Goal: Task Accomplishment & Management: Complete application form

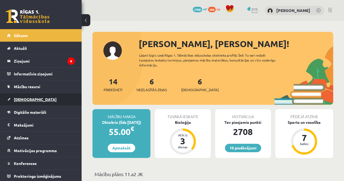
click at [48, 104] on link "[DEMOGRAPHIC_DATA]" at bounding box center [41, 99] width 68 height 13
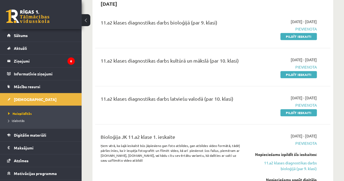
scroll to position [126, 0]
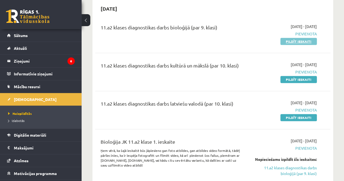
click at [301, 41] on link "Pildīt ieskaiti" at bounding box center [299, 41] width 36 height 7
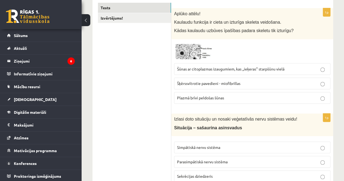
scroll to position [42, 0]
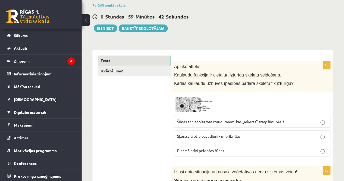
click at [183, 109] on img at bounding box center [194, 104] width 41 height 19
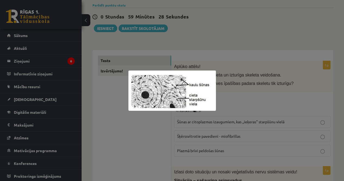
click at [217, 78] on div at bounding box center [172, 90] width 344 height 181
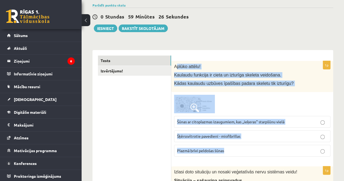
drag, startPoint x: 176, startPoint y: 66, endPoint x: 255, endPoint y: 144, distance: 110.4
click at [255, 144] on div "1p Aplūko attēlu! Kaulaudu funkcija ir cieta un izturīga skeleta veidošana. Kād…" at bounding box center [252, 111] width 162 height 100
copy div "plūko attēlu! Kaulaudu funkcija ir cieta un izturīga skeleta veidošana. Kādas k…"
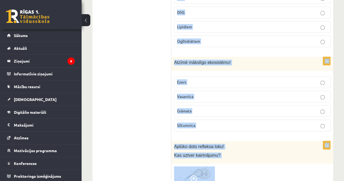
scroll to position [343, 0]
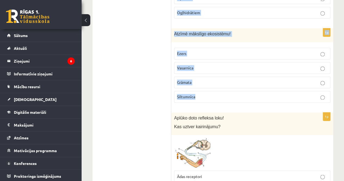
drag, startPoint x: 174, startPoint y: 50, endPoint x: 228, endPoint y: 97, distance: 71.3
copy form "Izlasi doto situāciju un nosaki veģetatīvās nervu sistēmas veidu! Situācija – s…"
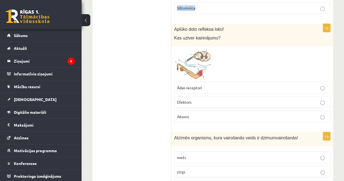
scroll to position [433, 0]
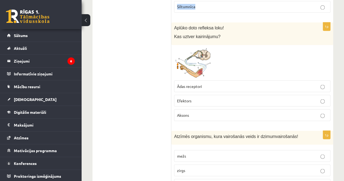
click at [194, 69] on img at bounding box center [194, 63] width 41 height 30
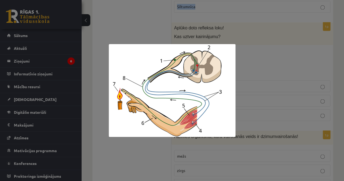
click at [186, 70] on img at bounding box center [172, 90] width 127 height 93
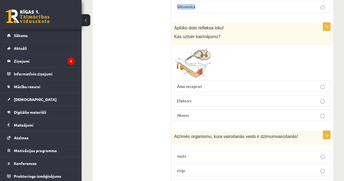
click at [186, 70] on img at bounding box center [194, 63] width 41 height 30
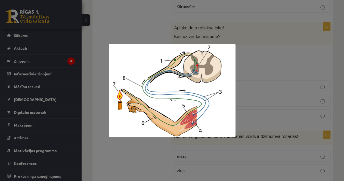
click at [186, 26] on div at bounding box center [172, 90] width 344 height 181
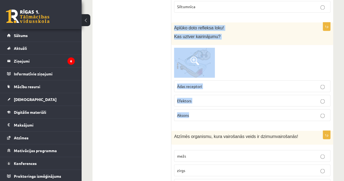
drag, startPoint x: 173, startPoint y: 24, endPoint x: 219, endPoint y: 108, distance: 96.1
click at [219, 108] on div "1p Aplūko doto refleksa loku! Kas uztver kairinājumu? Ādas receptori Efektors A…" at bounding box center [252, 73] width 162 height 103
copy div "Aplūko doto refleksa loku! Kas uztver kairinājumu? Ādas receptori Efektors Akso…"
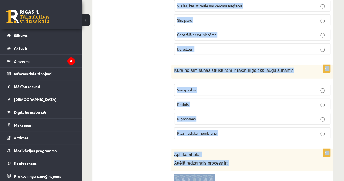
scroll to position [682, 0]
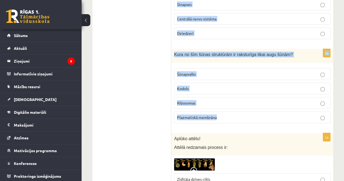
drag, startPoint x: 174, startPoint y: 38, endPoint x: 231, endPoint y: 111, distance: 92.7
copy form "Atzīmēs organismu, kura vairošanās veids ir dzimumvairošanās! mežs zirgs baktēr…"
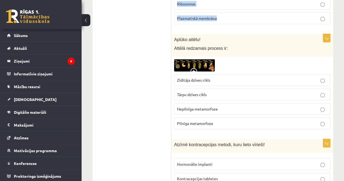
scroll to position [789, 0]
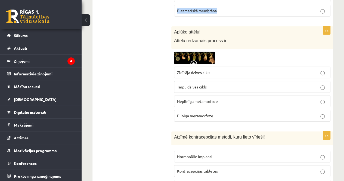
click at [199, 55] on img at bounding box center [194, 58] width 41 height 12
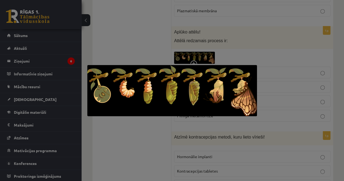
click at [176, 42] on div at bounding box center [172, 90] width 344 height 181
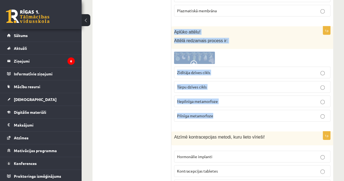
drag, startPoint x: 174, startPoint y: 23, endPoint x: 231, endPoint y: 107, distance: 102.3
click at [231, 107] on div "1p Aplūko attēlu! Attēlā redzamais process ir: Zīdītāja dzīves cikls Tārpu dzīv…" at bounding box center [252, 76] width 162 height 100
copy div "Aplūko attēlu! Attēlā redzamais process ir: Zīdītāja dzīves cikls Tārpu dzīves …"
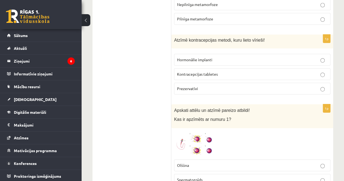
scroll to position [886, 0]
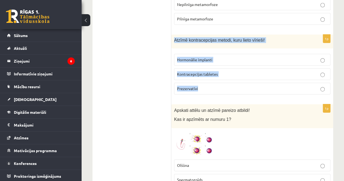
drag, startPoint x: 174, startPoint y: 34, endPoint x: 214, endPoint y: 82, distance: 62.6
click at [214, 82] on div "1p Atzīmē kontracepcijas metodi, kuru lieto vīrieši! Hormonālie implanti Kontra…" at bounding box center [252, 67] width 162 height 64
copy div "Atzīmē kontracepcijas metodi, kuru lieto vīrieši! Hormonālie implanti Kontracep…"
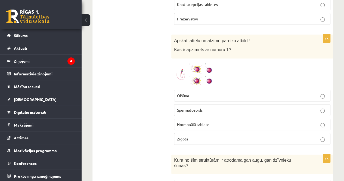
scroll to position [956, 0]
click at [183, 65] on img at bounding box center [194, 74] width 41 height 26
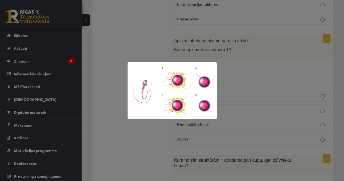
click at [146, 30] on div at bounding box center [172, 90] width 344 height 181
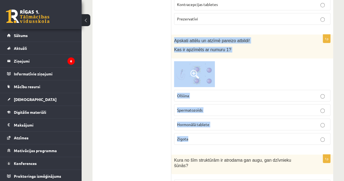
drag, startPoint x: 173, startPoint y: 35, endPoint x: 213, endPoint y: 128, distance: 102.0
click at [213, 128] on div "1p Apskati attēlu un atzīmē pareizo atbildi! Kas ir apzīmēts ar numuru 1? [GEOG…" at bounding box center [252, 92] width 162 height 114
copy div "Apskati attēlu un atzīmē pareizo atbildi! Kas ir apzīmēts ar numuru 1? Olšūna S…"
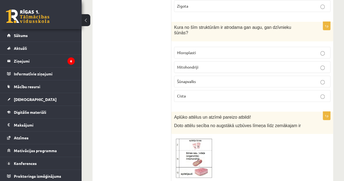
scroll to position [1088, 0]
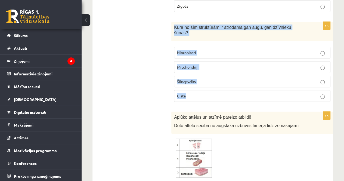
drag, startPoint x: 171, startPoint y: 19, endPoint x: 213, endPoint y: 81, distance: 74.6
click at [213, 81] on div "1p Kura no šīm struktūrām ir atrodama gan augu, gan dzīvnieku šūnās? Hloroplast…" at bounding box center [252, 64] width 162 height 84
copy div "Kura no šīm struktūrām ir atrodama gan augu, gan dzīvnieku šūnās? Hloroplasti M…"
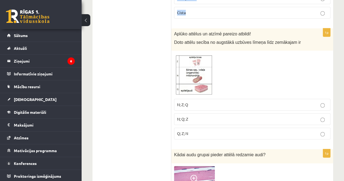
scroll to position [1174, 0]
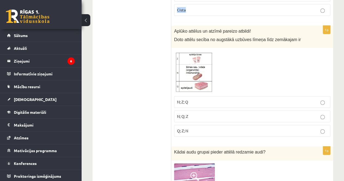
click at [198, 67] on img at bounding box center [194, 72] width 41 height 43
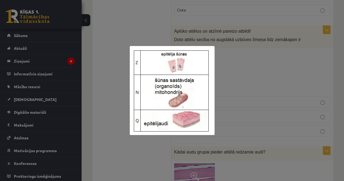
click at [190, 36] on div at bounding box center [172, 90] width 344 height 181
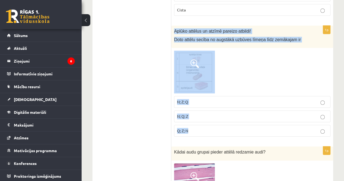
drag, startPoint x: 175, startPoint y: 16, endPoint x: 241, endPoint y: 116, distance: 120.0
click at [241, 116] on div "1p Aplūko attēlus un atzīmē pareizo atbildi! Doto attēlu secība no augstākā uzb…" at bounding box center [252, 84] width 162 height 116
copy div "Aplūko attēlus un atzīmē pareizo atbildi! Doto attēlu secība no augstākā uzbūve…"
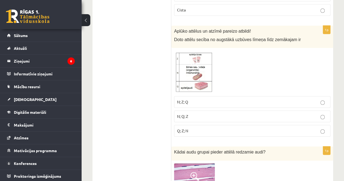
click at [154, 92] on ul "Tests Izvērtējums!" at bounding box center [134, 133] width 73 height 2421
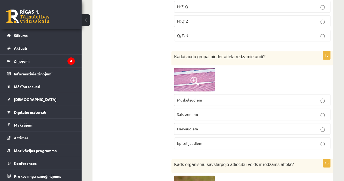
scroll to position [1294, 0]
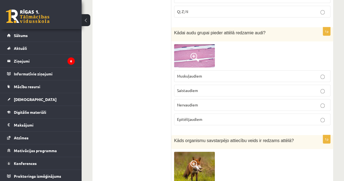
click at [195, 67] on fieldset "Muskuļaudiem [GEOGRAPHIC_DATA] Nervaudiem Epitēlijaudiem" at bounding box center [252, 96] width 156 height 59
click at [196, 53] on span at bounding box center [194, 57] width 9 height 9
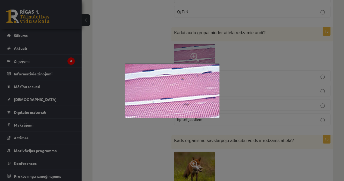
click at [158, 23] on div at bounding box center [172, 90] width 344 height 181
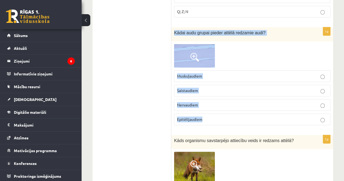
drag, startPoint x: 173, startPoint y: 19, endPoint x: 212, endPoint y: 102, distance: 91.8
click at [212, 102] on div "1p Kādai audu grupai pieder attēlā redzamie audi? Muskuļaudiem [GEOGRAPHIC_DATA…" at bounding box center [252, 78] width 162 height 102
copy div "Kādai audu grupai pieder attēlā redzamie audi? Muskuļaudiem Saistaudiem Nervaud…"
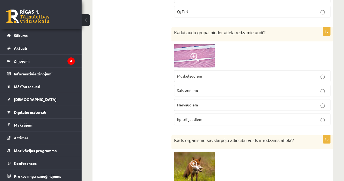
click at [141, 115] on ul "Tests Izvērtējums!" at bounding box center [134, 14] width 73 height 2421
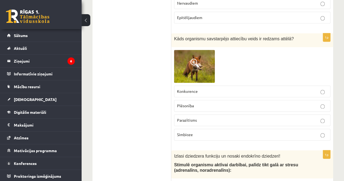
scroll to position [1403, 0]
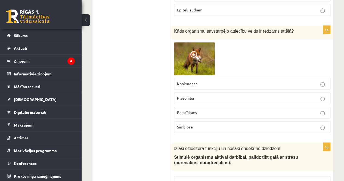
click at [184, 42] on img at bounding box center [194, 58] width 41 height 33
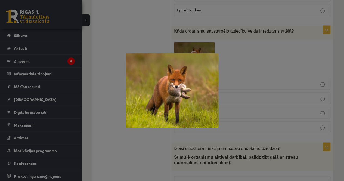
click at [181, 60] on img at bounding box center [172, 90] width 93 height 75
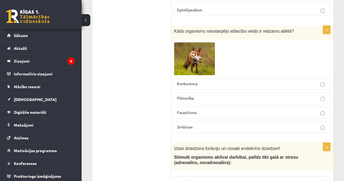
click at [185, 46] on img at bounding box center [194, 58] width 41 height 33
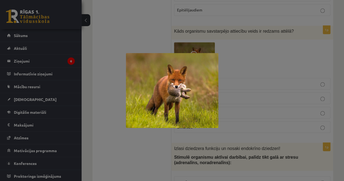
click at [142, 45] on div at bounding box center [172, 90] width 344 height 181
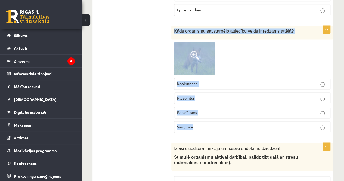
drag, startPoint x: 173, startPoint y: 15, endPoint x: 205, endPoint y: 115, distance: 104.6
click at [205, 115] on div "1p Kāds organismu savstarpējo attiecību veids ir redzams attēlā? Konkurence Plē…" at bounding box center [252, 82] width 162 height 112
click at [194, 46] on img at bounding box center [194, 58] width 41 height 33
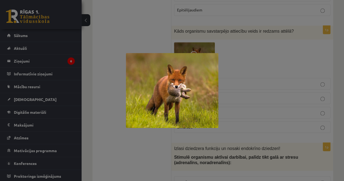
drag, startPoint x: 195, startPoint y: 45, endPoint x: 188, endPoint y: 84, distance: 40.1
click at [188, 84] on img at bounding box center [172, 90] width 93 height 75
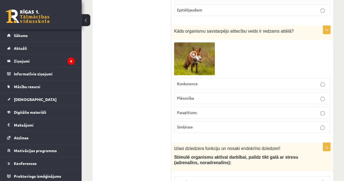
click at [195, 51] on span at bounding box center [194, 55] width 9 height 9
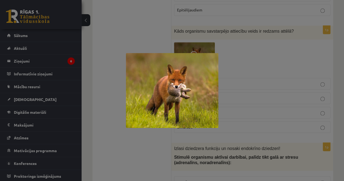
click at [123, 65] on div at bounding box center [172, 90] width 344 height 181
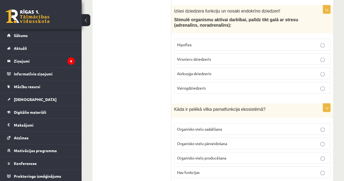
scroll to position [1566, 0]
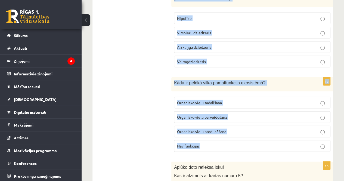
drag, startPoint x: 173, startPoint y: 44, endPoint x: 211, endPoint y: 133, distance: 97.1
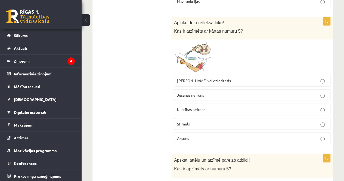
scroll to position [1713, 0]
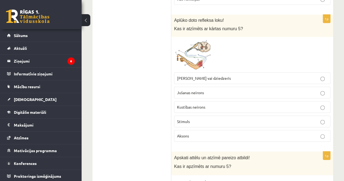
click at [193, 44] on img at bounding box center [194, 55] width 41 height 30
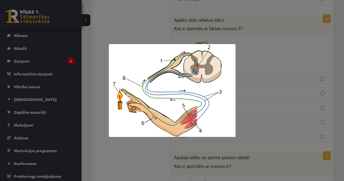
click at [147, 39] on div at bounding box center [172, 90] width 344 height 181
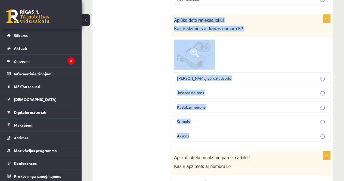
drag, startPoint x: 173, startPoint y: 0, endPoint x: 234, endPoint y: 116, distance: 131.1
click at [234, 116] on div "1p Aplūko doto refleksa loku! Kas ir atzīmēts ar kārtas numuru 5? [PERSON_NAME]…" at bounding box center [252, 80] width 162 height 131
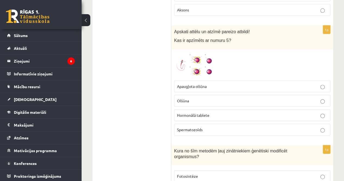
scroll to position [1840, 0]
click at [192, 53] on img at bounding box center [194, 65] width 41 height 26
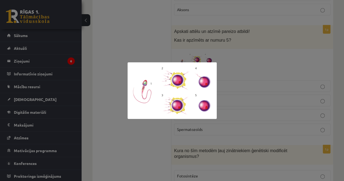
click at [165, 0] on div at bounding box center [172, 90] width 344 height 181
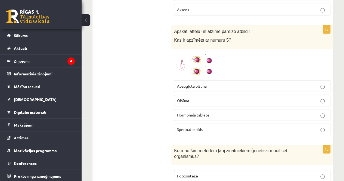
click at [175, 29] on span "Apskati attēlu un atzīmē pareizo atbildi!" at bounding box center [212, 31] width 76 height 5
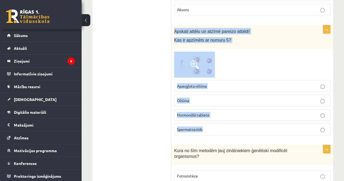
drag, startPoint x: 174, startPoint y: 12, endPoint x: 217, endPoint y: 106, distance: 103.4
click at [217, 106] on div "1p Apskati attēlu un atzīmē pareizo atbildi! Kas ir apzīmēts ar numuru 5? Apaug…" at bounding box center [252, 82] width 162 height 114
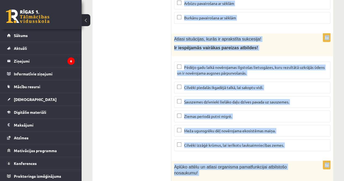
scroll to position [2227, 0]
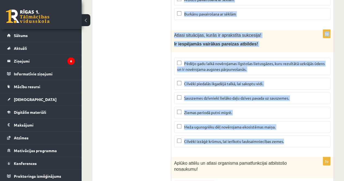
drag, startPoint x: 174, startPoint y: 10, endPoint x: 299, endPoint y: 114, distance: 162.6
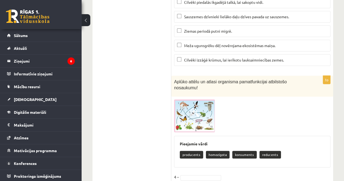
scroll to position [2319, 0]
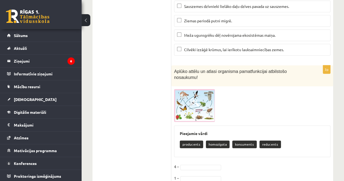
click at [194, 89] on img at bounding box center [194, 105] width 41 height 33
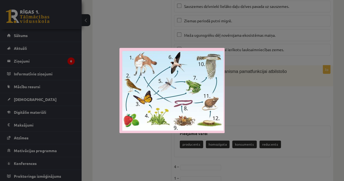
click at [179, 79] on img at bounding box center [171, 90] width 105 height 85
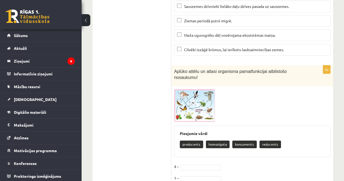
click at [188, 89] on img at bounding box center [194, 105] width 41 height 33
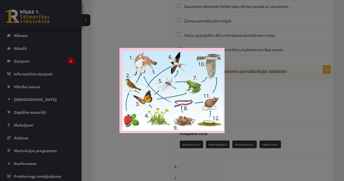
click at [145, 23] on div at bounding box center [172, 90] width 344 height 181
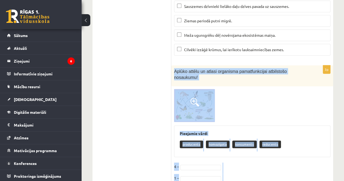
drag, startPoint x: 174, startPoint y: 43, endPoint x: 235, endPoint y: 159, distance: 130.6
click at [235, 159] on div "3p Aplūko attēlu un atlasi organisma pamatfunkcijai atbilstošo nosaukumu! Pieej…" at bounding box center [252, 132] width 162 height 134
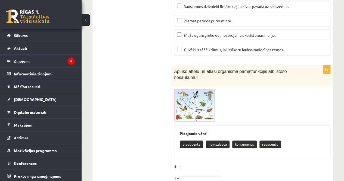
click at [197, 162] on fieldset "**********" at bounding box center [252, 179] width 156 height 34
click at [198, 162] on fieldset "**********" at bounding box center [252, 179] width 156 height 34
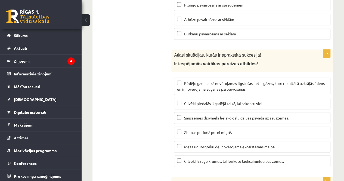
scroll to position [2198, 0]
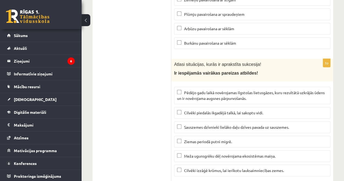
click at [212, 90] on span "Pēdējo gadu laikā novērojamas ilgstošas lietusgāzes, kuru rezultātā uzkrājās ūd…" at bounding box center [251, 95] width 148 height 11
click at [213, 153] on span "Meža ugunsgrēku dēļ novērojama ekosistēmas maiņa." at bounding box center [229, 155] width 91 height 5
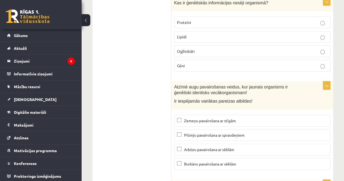
scroll to position [2077, 0]
click at [211, 115] on label "Zemeņu pavairošana ar stīgām" at bounding box center [252, 121] width 156 height 12
click at [199, 130] on label "Plūmju pavairošana ar spraudeņiem" at bounding box center [252, 136] width 156 height 12
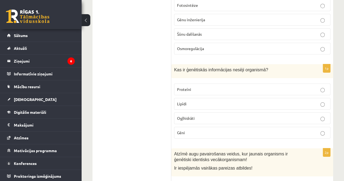
scroll to position [2010, 0]
click at [189, 127] on label "Gēni" at bounding box center [252, 133] width 156 height 12
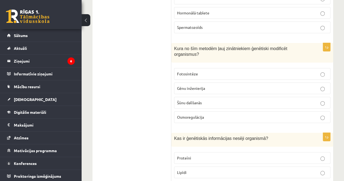
scroll to position [1941, 0]
click at [198, 83] on label "Gēnu inženierija" at bounding box center [252, 89] width 156 height 12
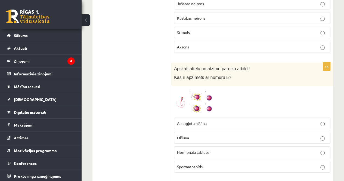
scroll to position [1798, 0]
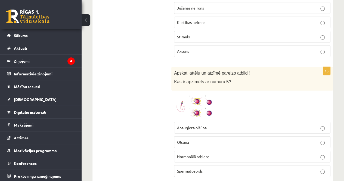
click at [193, 125] on p "Apaugļota olšūna" at bounding box center [252, 128] width 150 height 6
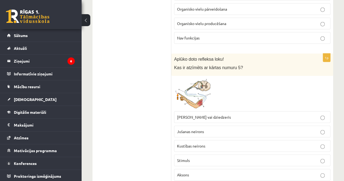
scroll to position [1674, 0]
click at [189, 115] on span "[PERSON_NAME] vai dziedzeris" at bounding box center [204, 117] width 54 height 5
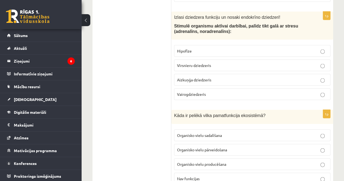
scroll to position [1534, 0]
click at [214, 127] on fieldset "Organisko vielu sadalīšana Organisko vielu pārveidošana Organisko vielu producē…" at bounding box center [252, 156] width 156 height 59
click at [210, 147] on p "Organisko vielu pārveidošana" at bounding box center [252, 150] width 150 height 6
click at [199, 63] on span "Virsnieru dziedzeris" at bounding box center [194, 65] width 34 height 5
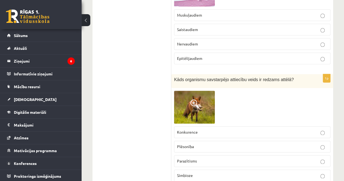
scroll to position [1354, 0]
click at [188, 144] on span "Plēsonība" at bounding box center [185, 146] width 17 height 5
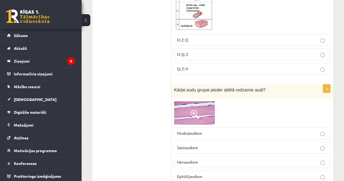
scroll to position [1236, 0]
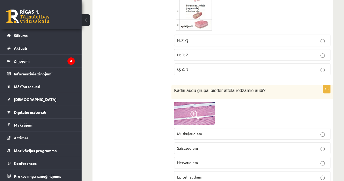
click at [197, 131] on span "Muskuļaudiem" at bounding box center [189, 133] width 25 height 5
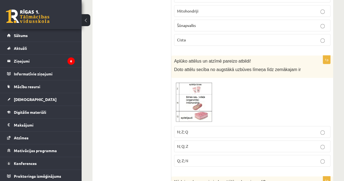
scroll to position [1141, 0]
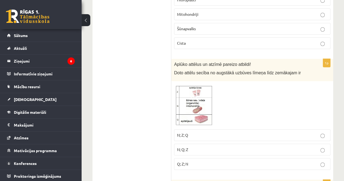
click at [188, 158] on label "Q; Z; N" at bounding box center [252, 164] width 156 height 12
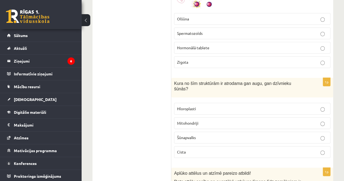
scroll to position [1030, 0]
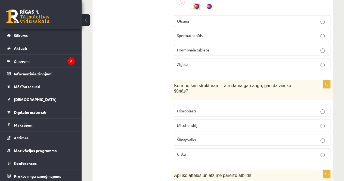
click at [193, 122] on p "Mitohondriji" at bounding box center [252, 125] width 150 height 6
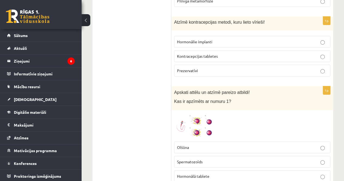
scroll to position [930, 0]
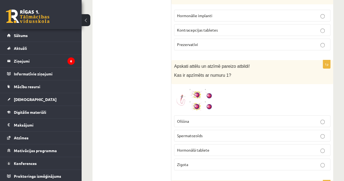
click at [192, 133] on p "Spermatozoīds" at bounding box center [252, 136] width 150 height 6
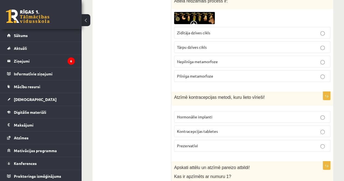
scroll to position [829, 0]
click at [180, 143] on span "Prezervatīvi" at bounding box center [187, 145] width 21 height 5
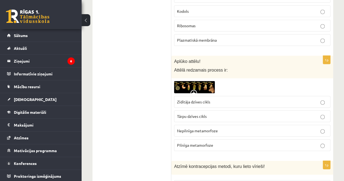
scroll to position [753, 0]
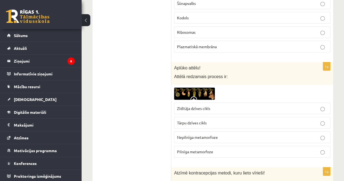
click at [193, 149] on span "Pilnīga metamorfoze" at bounding box center [195, 151] width 36 height 5
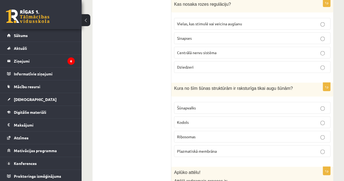
scroll to position [648, 0]
click at [198, 106] on p "Šūnapvalks" at bounding box center [252, 109] width 150 height 6
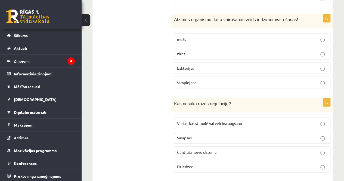
scroll to position [549, 0]
click at [199, 118] on label "Vielas, kas stimulē vai veicina augšanu" at bounding box center [252, 124] width 156 height 12
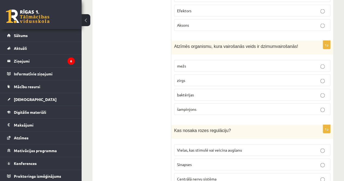
scroll to position [524, 0]
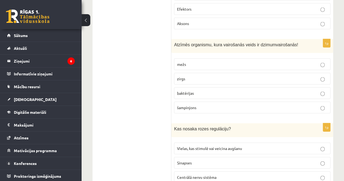
click at [178, 79] on label "zirgs" at bounding box center [252, 79] width 156 height 12
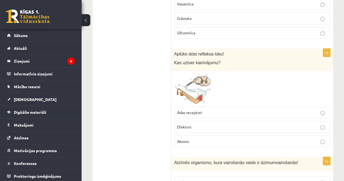
scroll to position [402, 0]
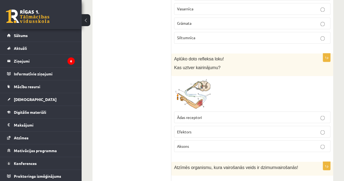
click at [192, 115] on span "Ādas receptori" at bounding box center [189, 117] width 25 height 5
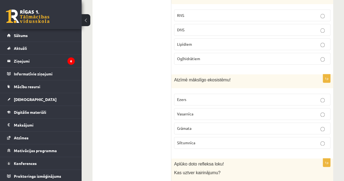
scroll to position [296, 0]
click at [177, 141] on span "Siltumnīca" at bounding box center [186, 143] width 18 height 5
click at [192, 29] on p "DNS" at bounding box center [252, 30] width 150 height 6
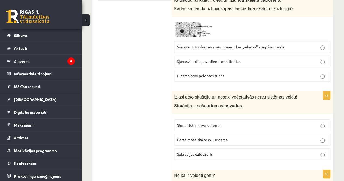
scroll to position [117, 0]
click at [195, 127] on span "Simpātiskā nervu sistēma" at bounding box center [198, 125] width 43 height 5
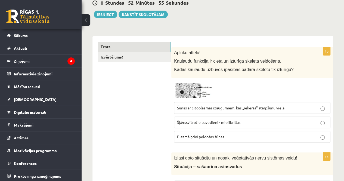
scroll to position [57, 0]
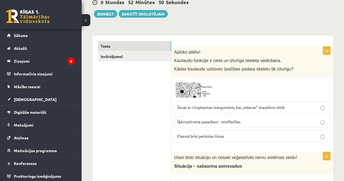
click at [230, 103] on label "Šūnas ar citoplazmas izaugumiem, kas ,,ieķeras" starpšūnu vielā" at bounding box center [252, 107] width 156 height 12
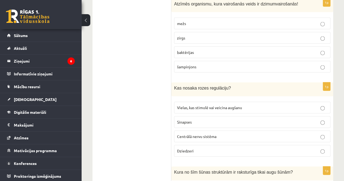
scroll to position [624, 0]
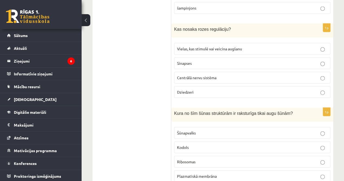
click at [199, 75] on span "Centrālā nervu sistēma" at bounding box center [196, 77] width 39 height 5
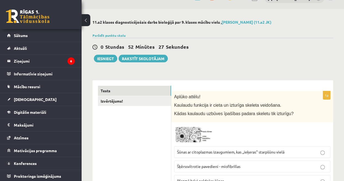
scroll to position [4, 0]
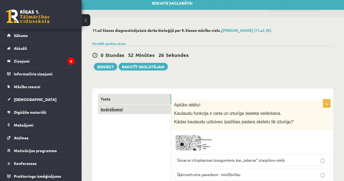
click at [151, 108] on link "Izvērtējums!" at bounding box center [134, 109] width 73 height 10
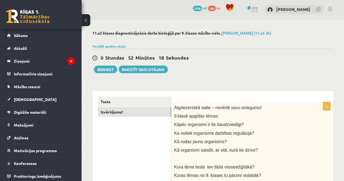
scroll to position [1, 0]
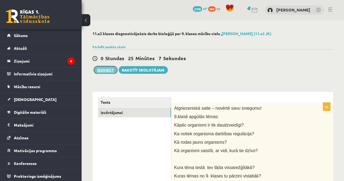
click at [101, 71] on button "Iesniegt" at bounding box center [105, 70] width 23 height 8
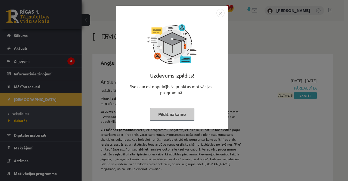
click at [220, 14] on img "Close" at bounding box center [221, 13] width 8 height 8
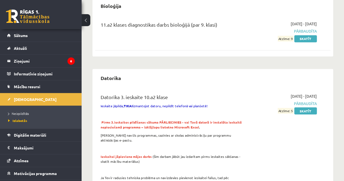
scroll to position [434, 0]
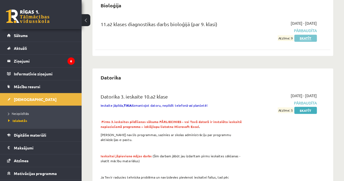
click at [300, 38] on link "Skatīt" at bounding box center [305, 38] width 23 height 7
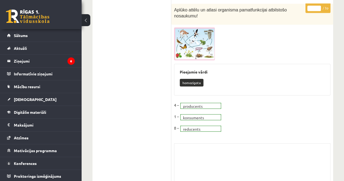
scroll to position [3810, 0]
